Goal: Information Seeking & Learning: Learn about a topic

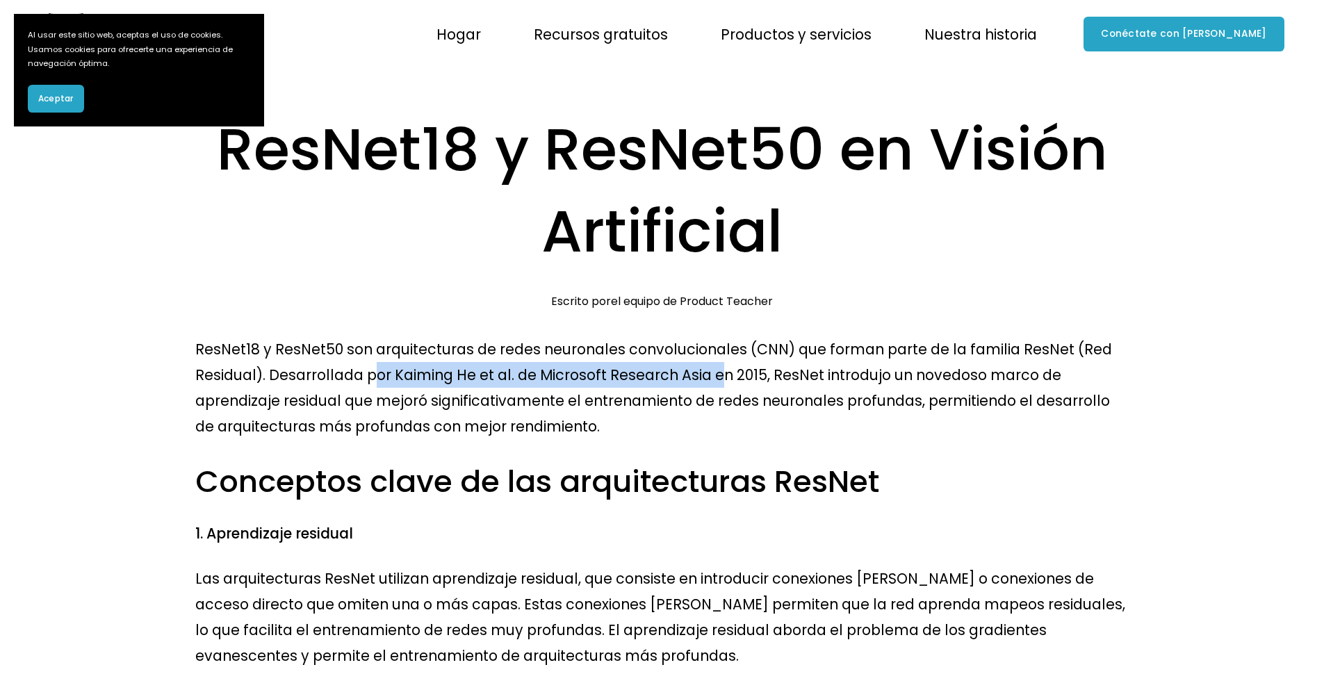
drag, startPoint x: 297, startPoint y: 272, endPoint x: 621, endPoint y: 275, distance: 323.8
click at [621, 339] on font "ResNet18 y ResNet50 son arquitecturas de redes neuronales convolucionales (CNN)…" at bounding box center [655, 387] width 920 height 97
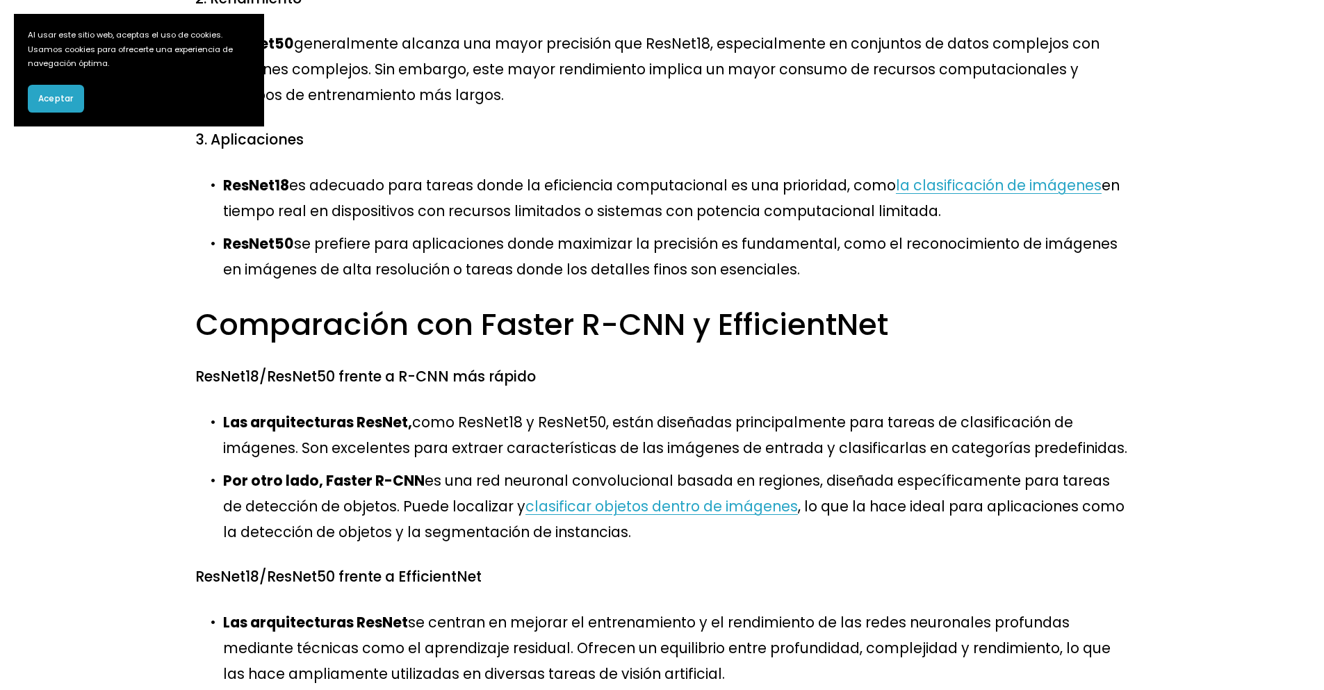
scroll to position [834, 0]
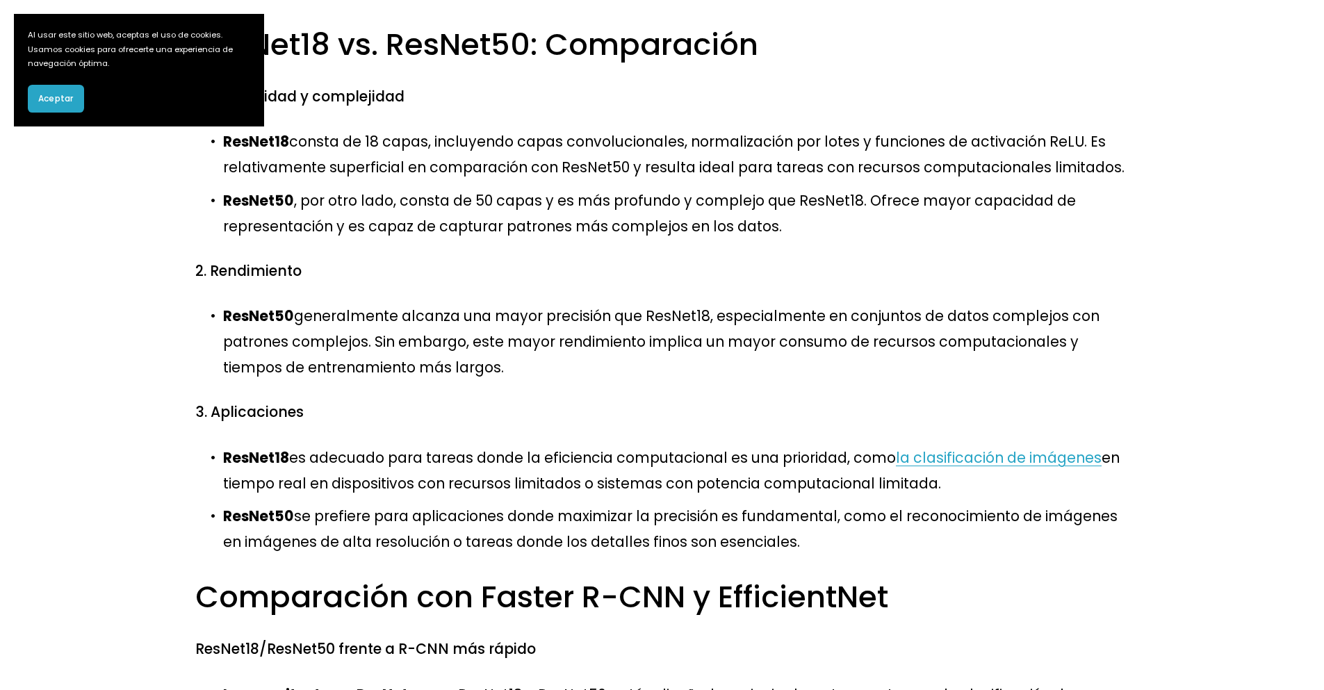
click at [944, 447] on font "la clasificación de imágenes" at bounding box center [999, 457] width 206 height 20
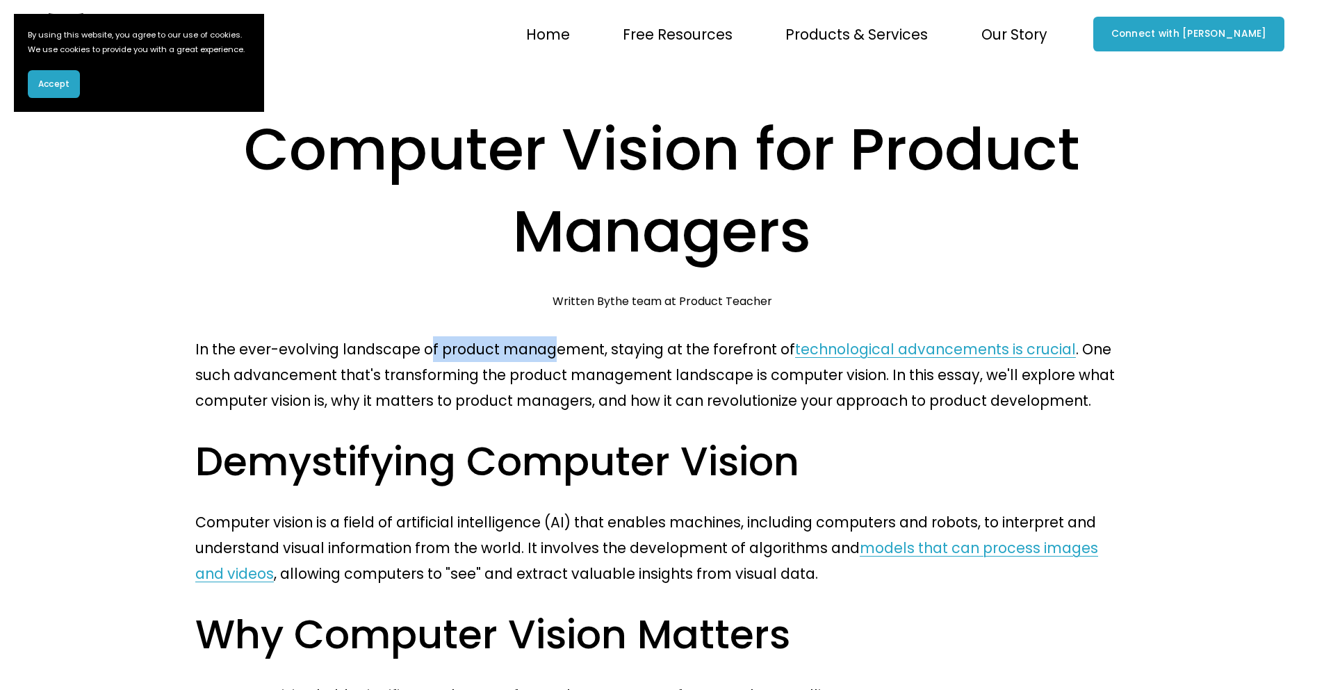
drag, startPoint x: 416, startPoint y: 242, endPoint x: 532, endPoint y: 251, distance: 117.1
click at [532, 336] on p "In the ever-evolving landscape of product management, staying at the forefront …" at bounding box center [661, 374] width 933 height 77
click at [561, 336] on p "In the ever-evolving landscape of product management, staying at the forefront …" at bounding box center [661, 374] width 933 height 77
